Goal: Task Accomplishment & Management: Manage account settings

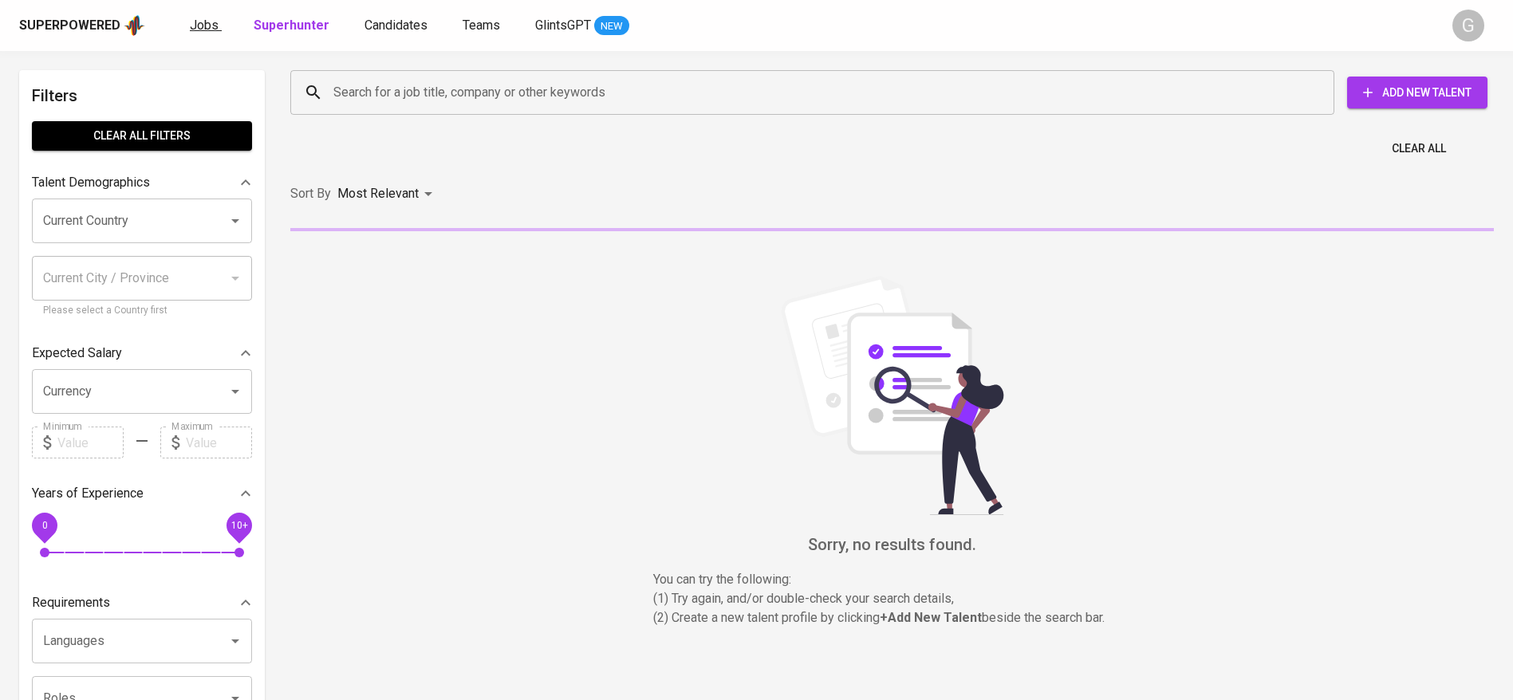
click at [208, 20] on span "Jobs" at bounding box center [204, 25] width 29 height 15
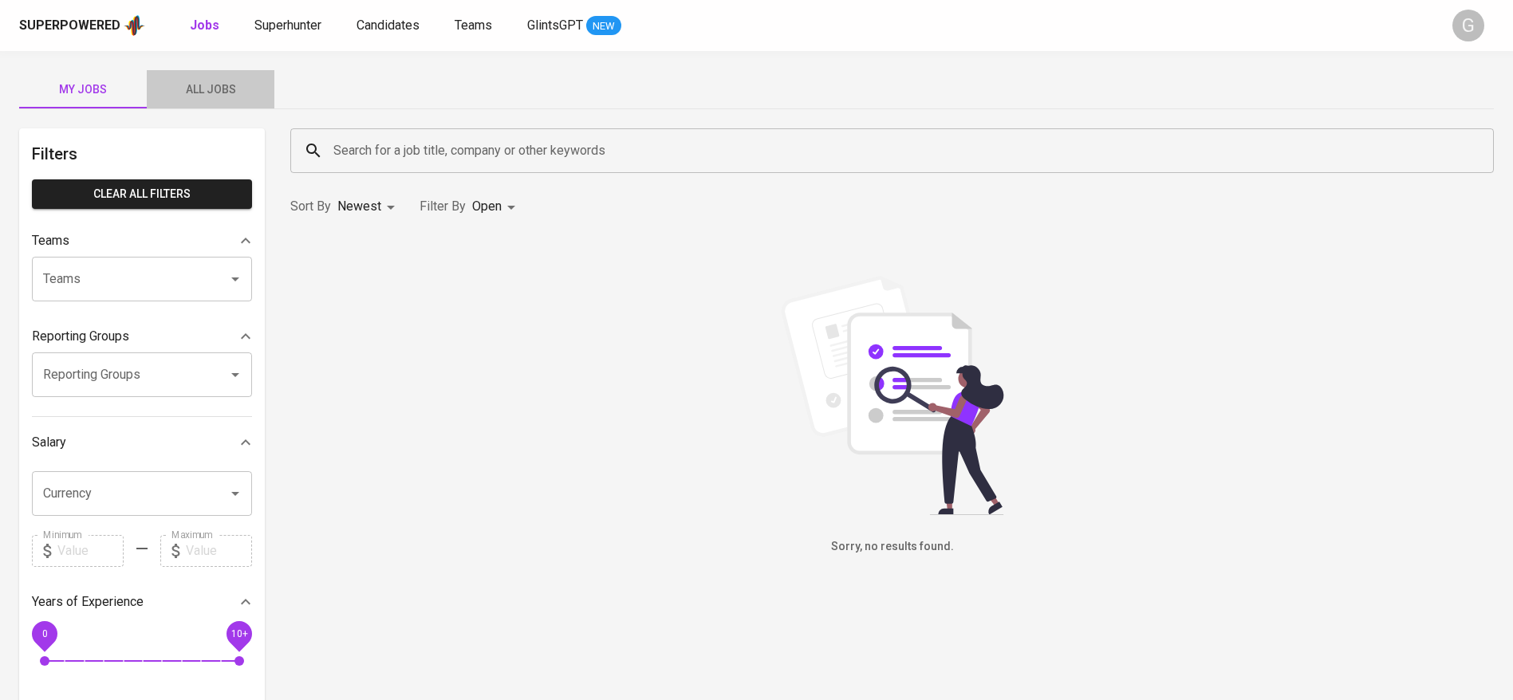
click at [218, 89] on span "All Jobs" at bounding box center [210, 90] width 108 height 20
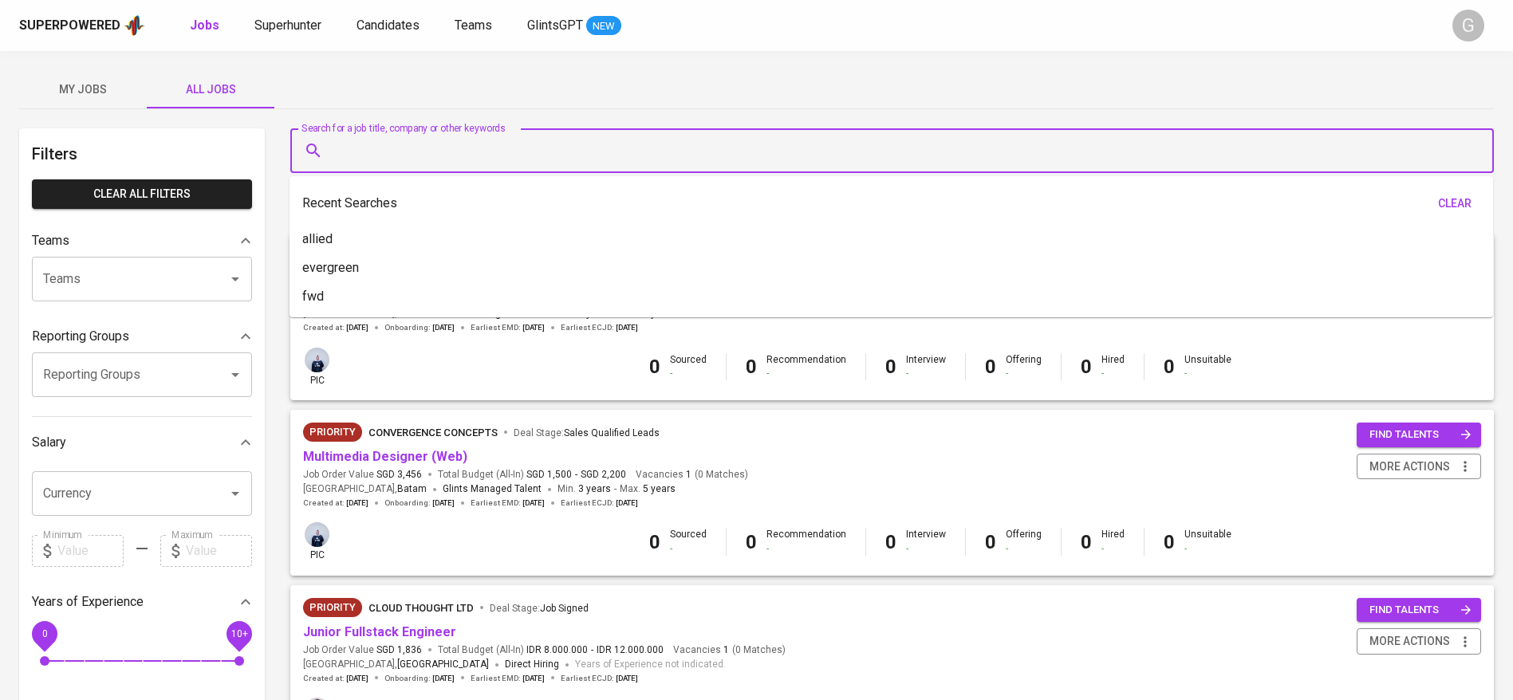
click at [368, 156] on input "Search for a job title, company or other keywords" at bounding box center [895, 151] width 1133 height 30
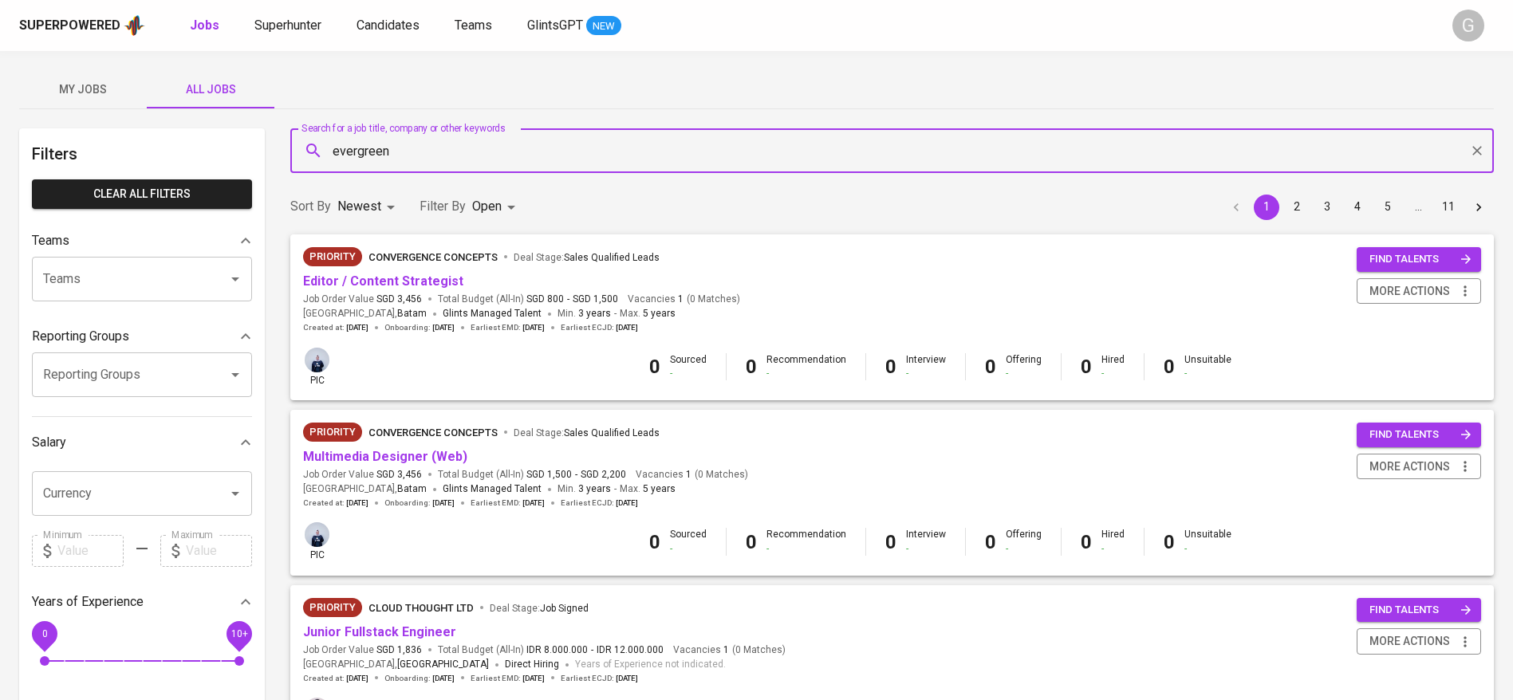
type input "evergreen"
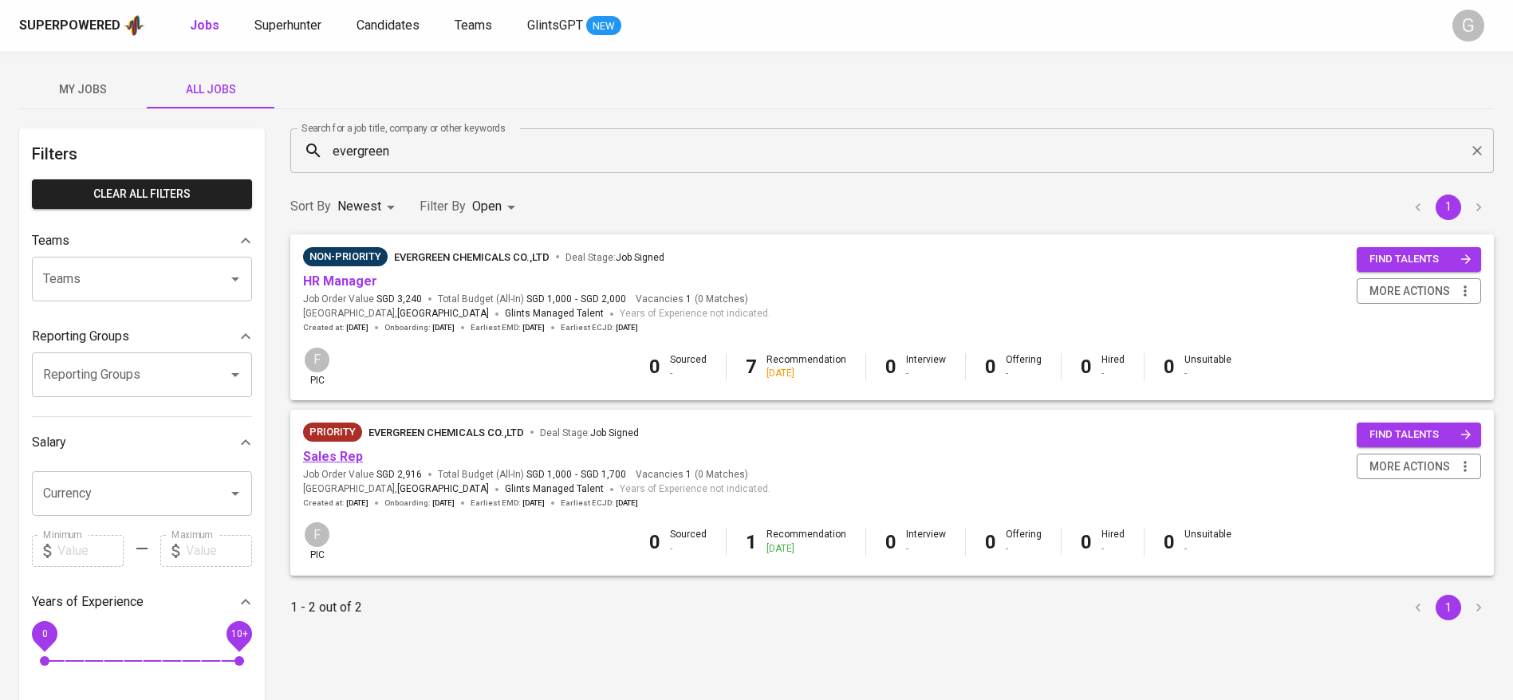
click at [332, 458] on link "Sales Rep" at bounding box center [333, 456] width 60 height 15
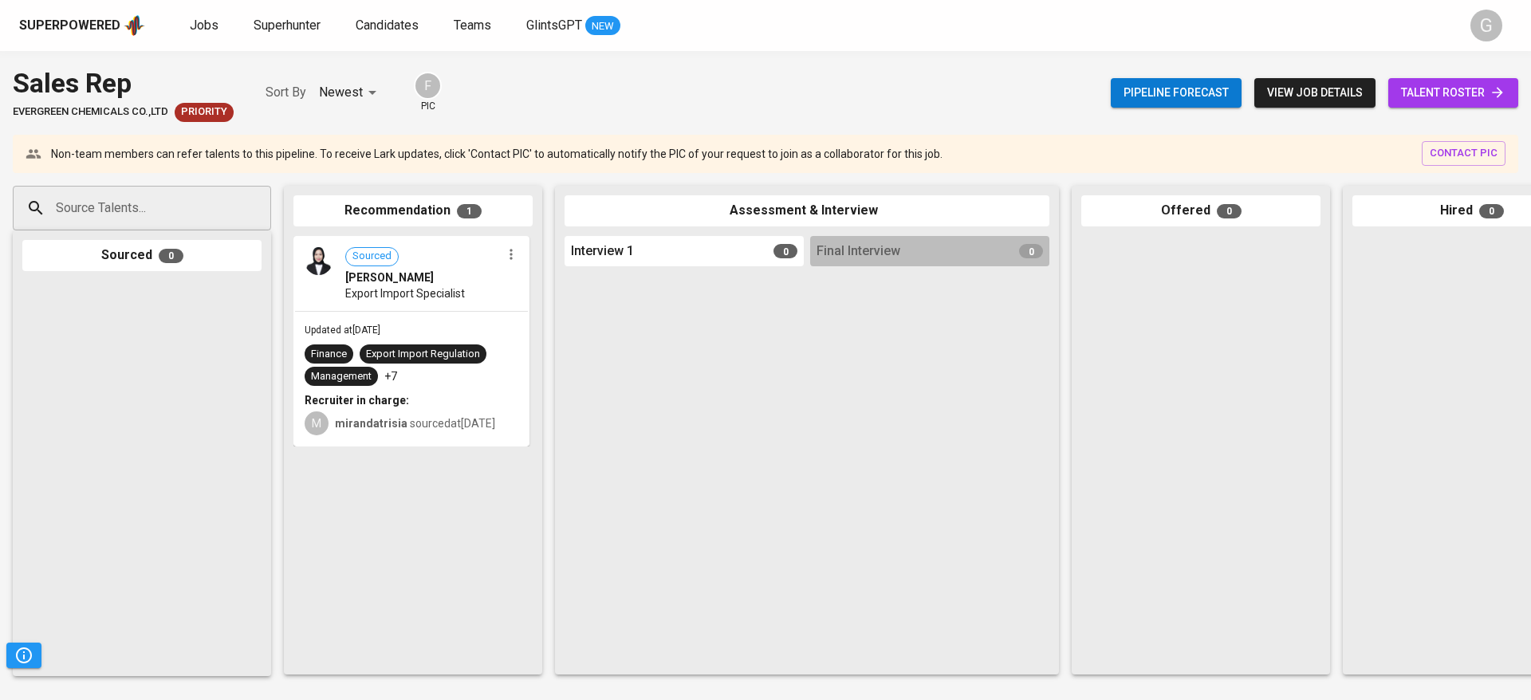
click at [1421, 85] on span "talent roster" at bounding box center [1453, 93] width 104 height 20
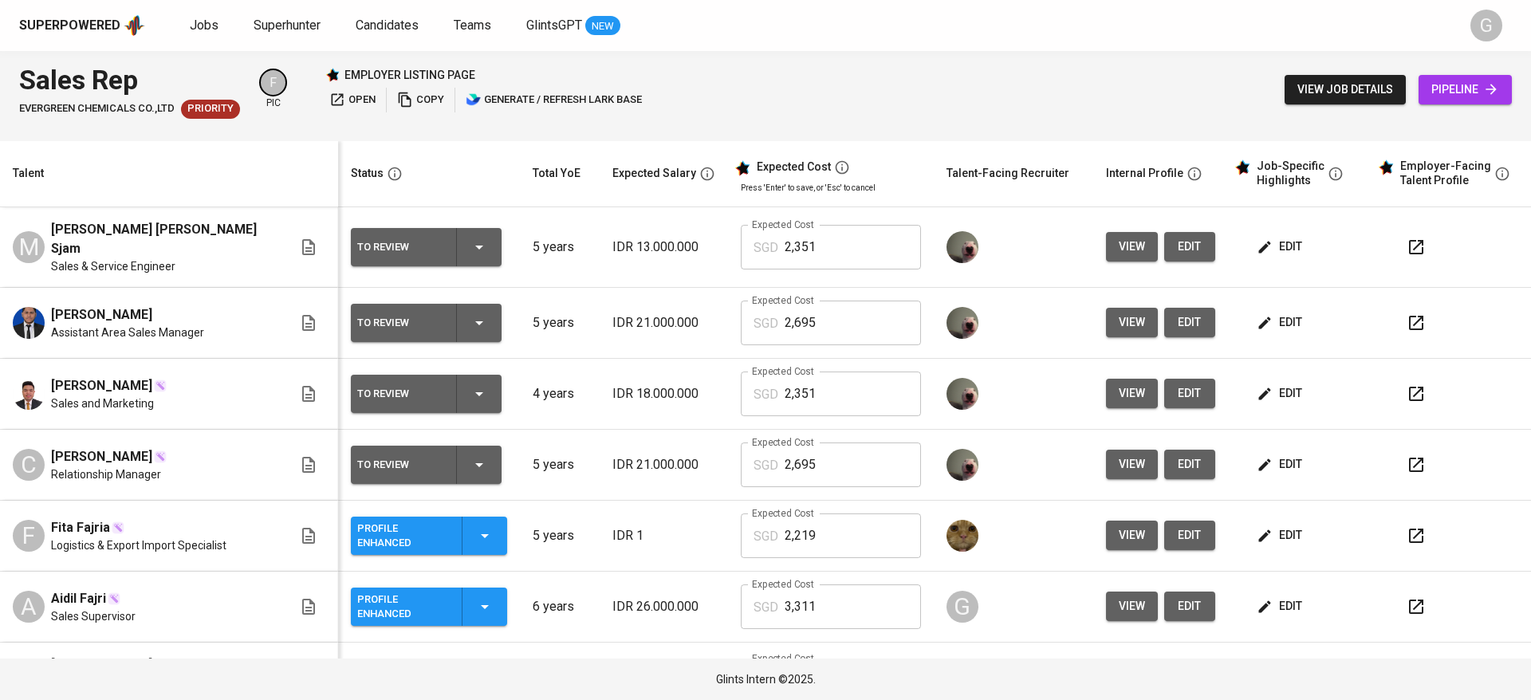
scroll to position [195, 0]
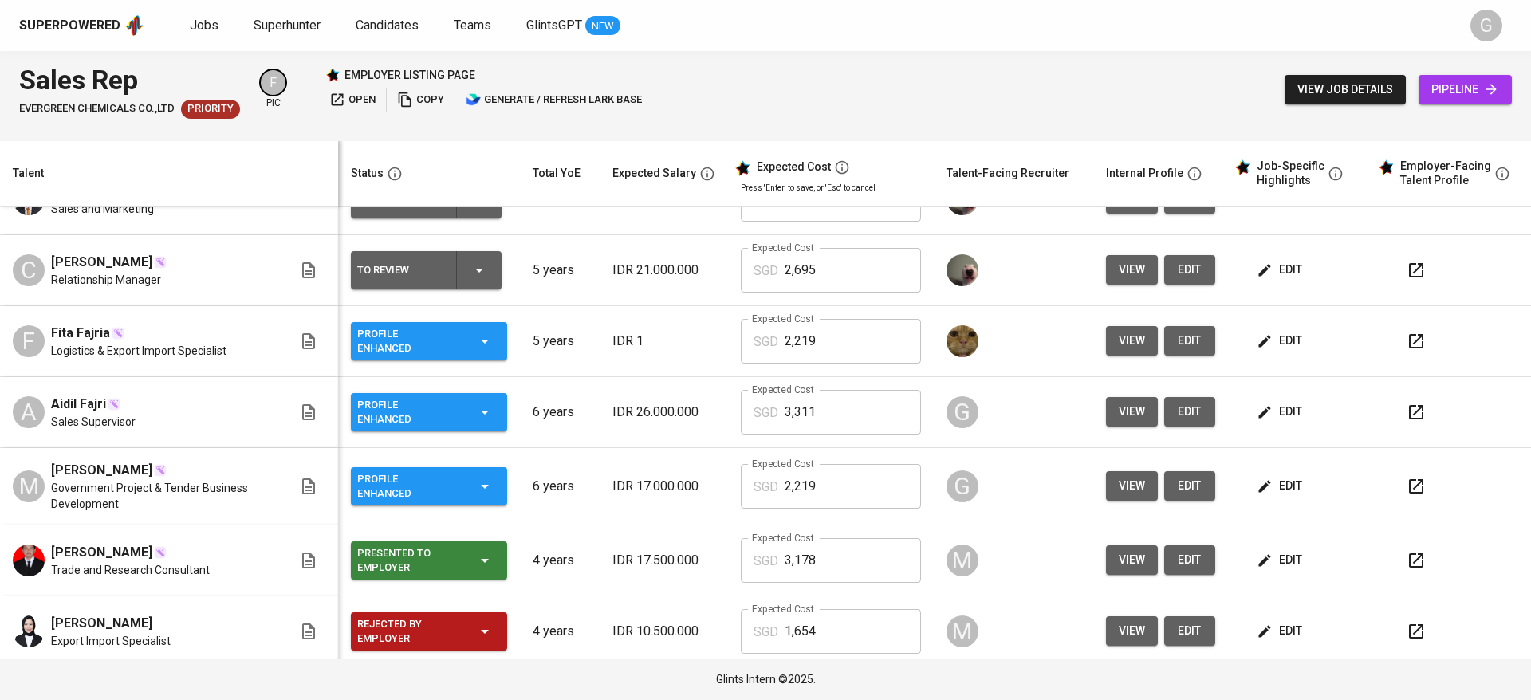
click at [1261, 403] on span "edit" at bounding box center [1281, 412] width 42 height 20
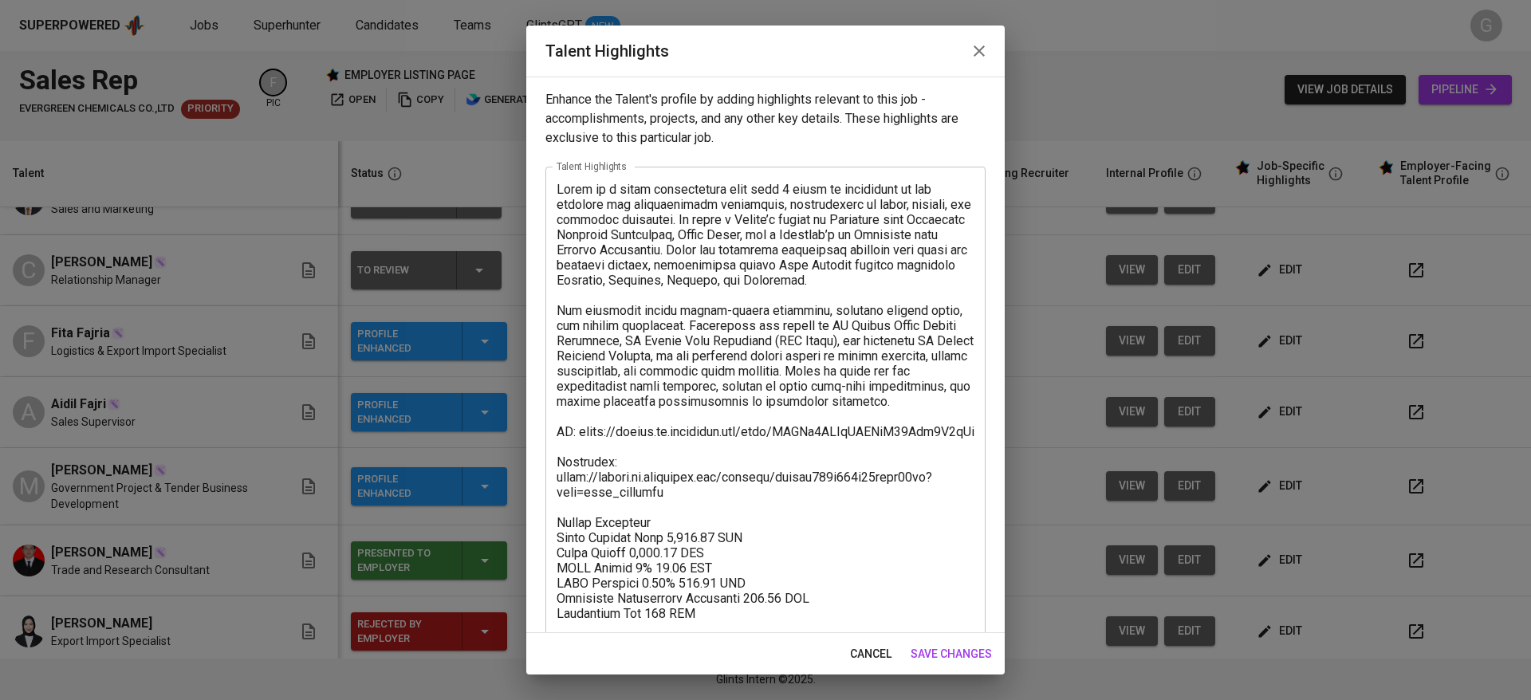
click at [746, 467] on textarea at bounding box center [766, 439] width 418 height 515
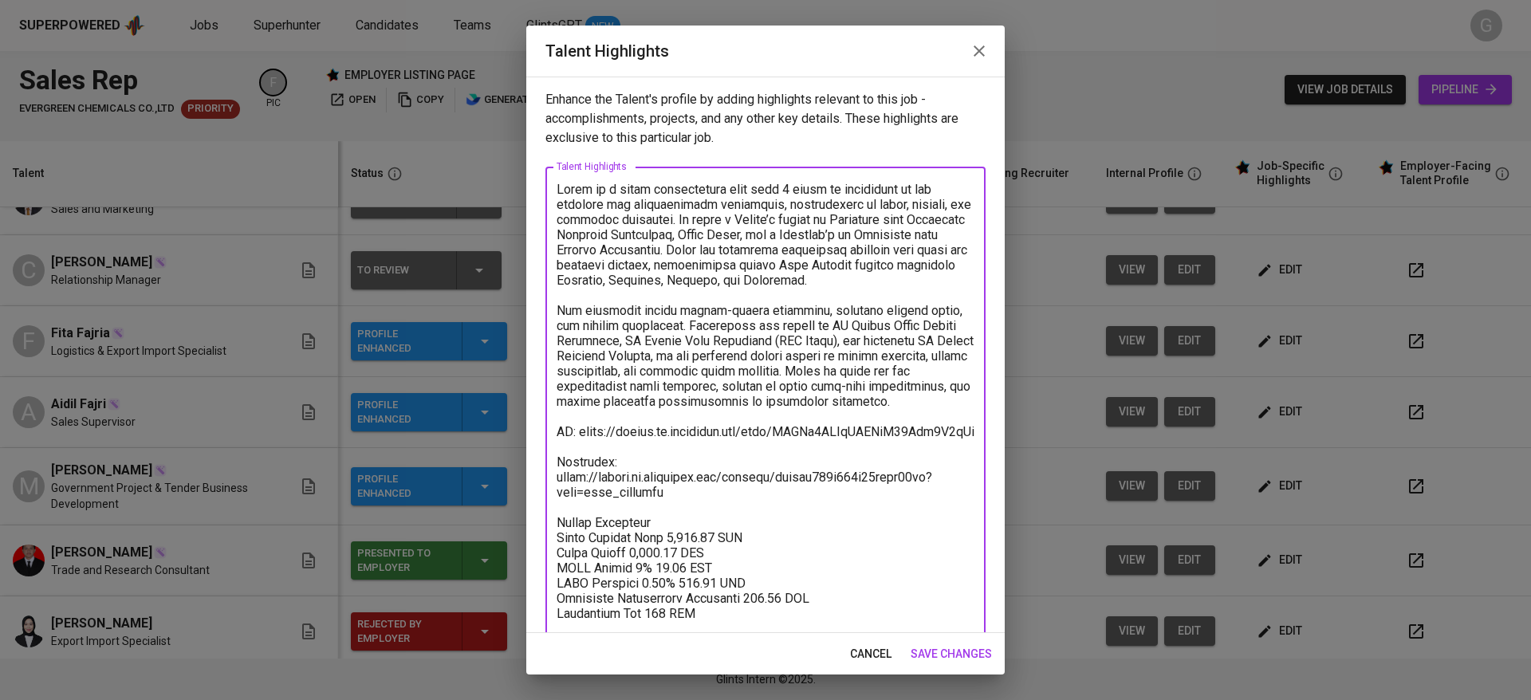
click at [734, 444] on textarea at bounding box center [766, 439] width 418 height 515
paste textarea "COp2b1AGyoCzanxfgarlYYT3gHf"
type textarea "Lorem ip d sitam consectetura elit sedd 1 eiusm te incididunt ut lab etdolore m…"
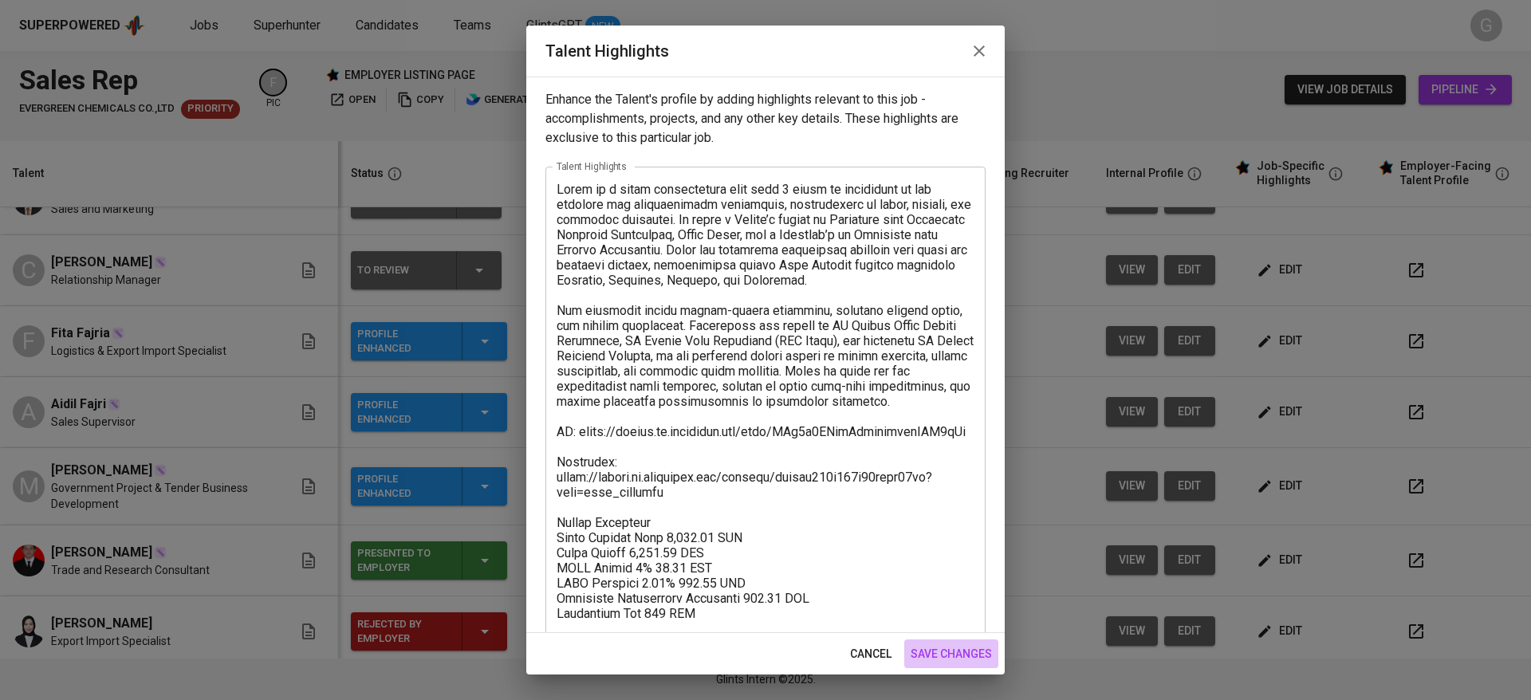
click at [930, 647] on span "save changes" at bounding box center [951, 654] width 81 height 20
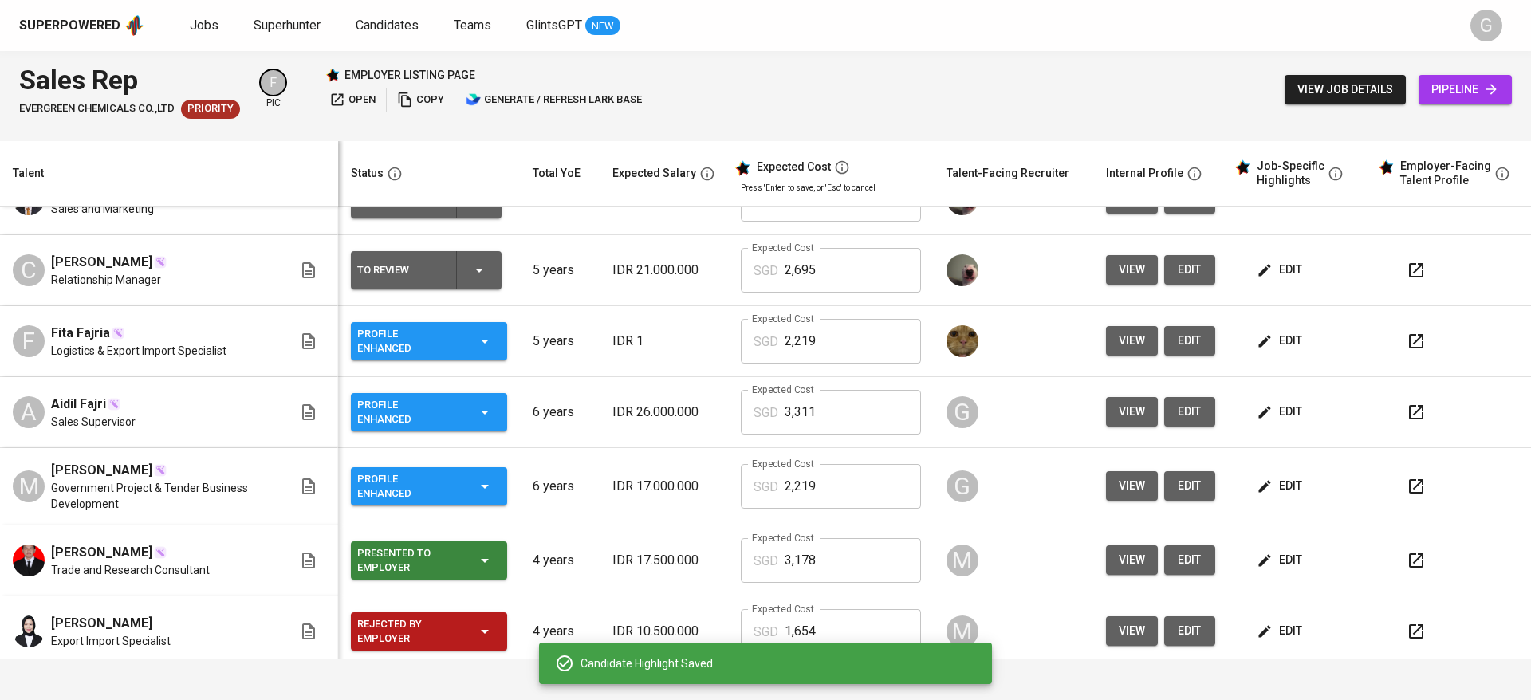
scroll to position [0, 0]
